Goal: Task Accomplishment & Management: Manage account settings

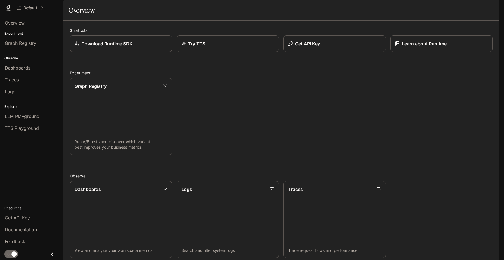
click at [491, 10] on img "button" at bounding box center [492, 8] width 8 height 8
click at [30, 8] on div at bounding box center [252, 130] width 504 height 260
click at [491, 6] on img "button" at bounding box center [492, 8] width 8 height 8
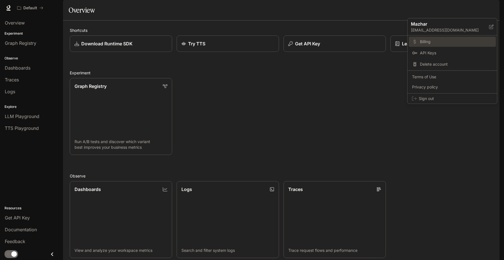
click at [427, 45] on link "Billing" at bounding box center [452, 42] width 87 height 10
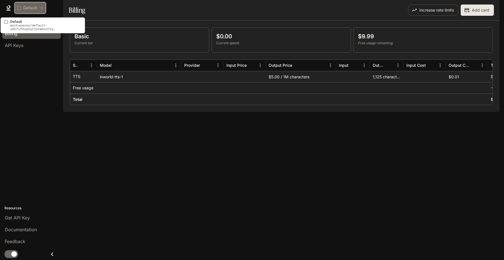
click at [32, 13] on button "Default" at bounding box center [30, 7] width 31 height 11
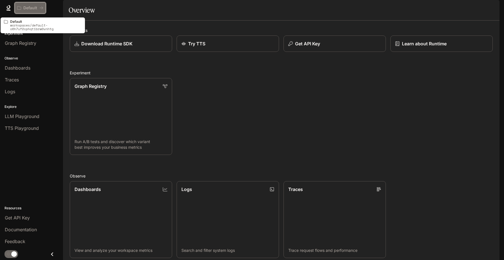
click at [28, 6] on p "Default" at bounding box center [30, 8] width 14 height 5
